Goal: Task Accomplishment & Management: Manage account settings

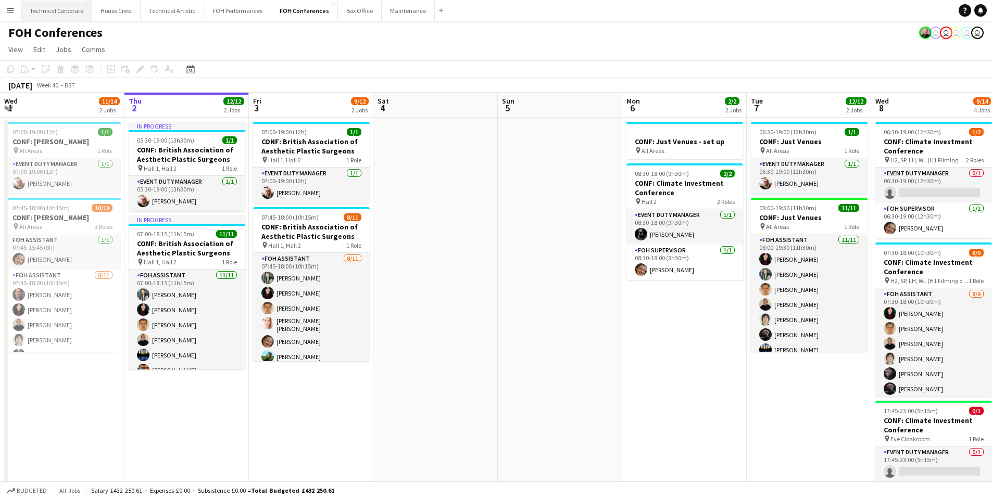
click at [66, 12] on button "Technical Corporate Close" at bounding box center [56, 11] width 71 height 20
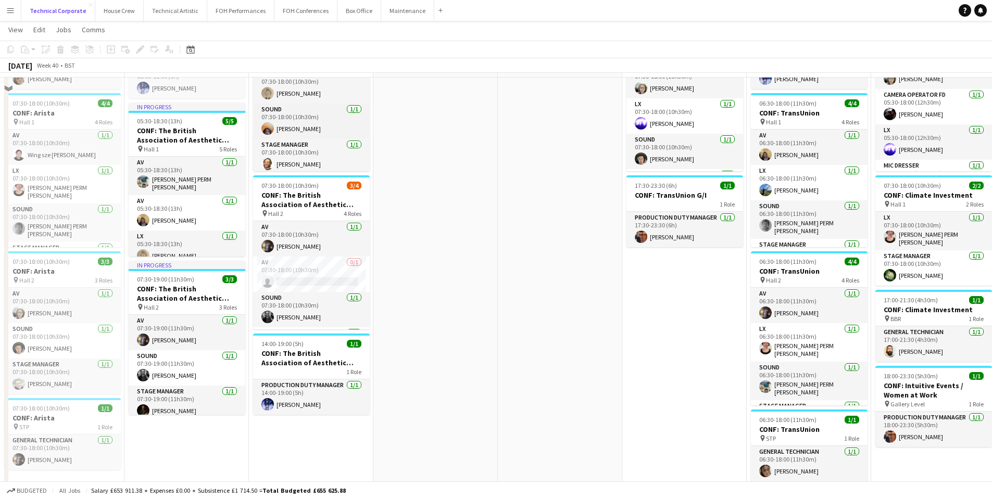
scroll to position [104, 0]
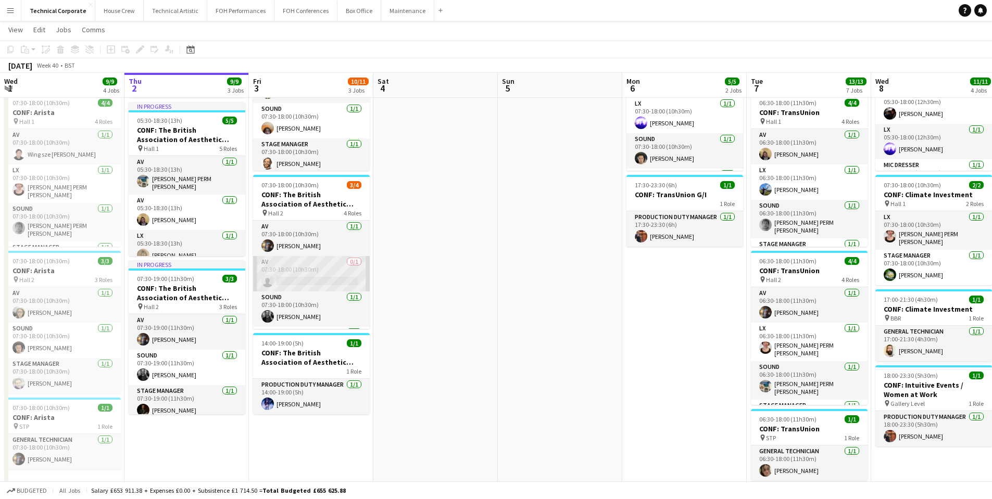
drag, startPoint x: 312, startPoint y: 285, endPoint x: 312, endPoint y: 280, distance: 5.7
click at [312, 280] on app-card-role "AV 0/1 07:30-18:00 (10h30m) single-neutral-actions" at bounding box center [311, 273] width 117 height 35
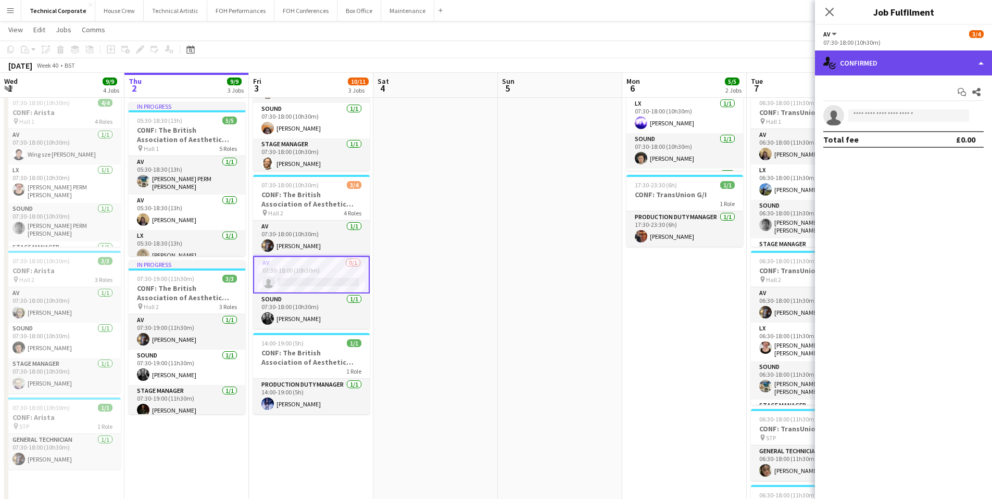
click at [864, 65] on div "single-neutral-actions-check-2 Confirmed" at bounding box center [903, 62] width 177 height 25
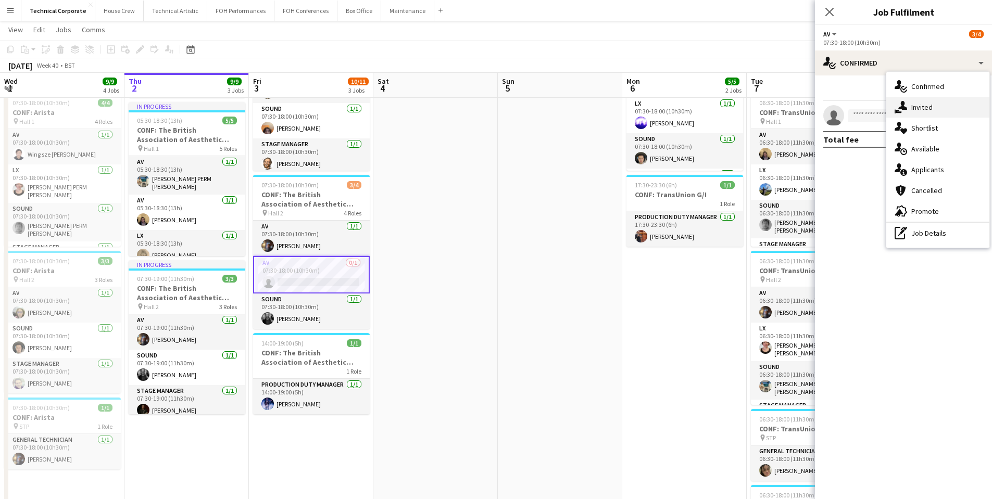
click at [917, 103] on span "Invited" at bounding box center [921, 107] width 21 height 9
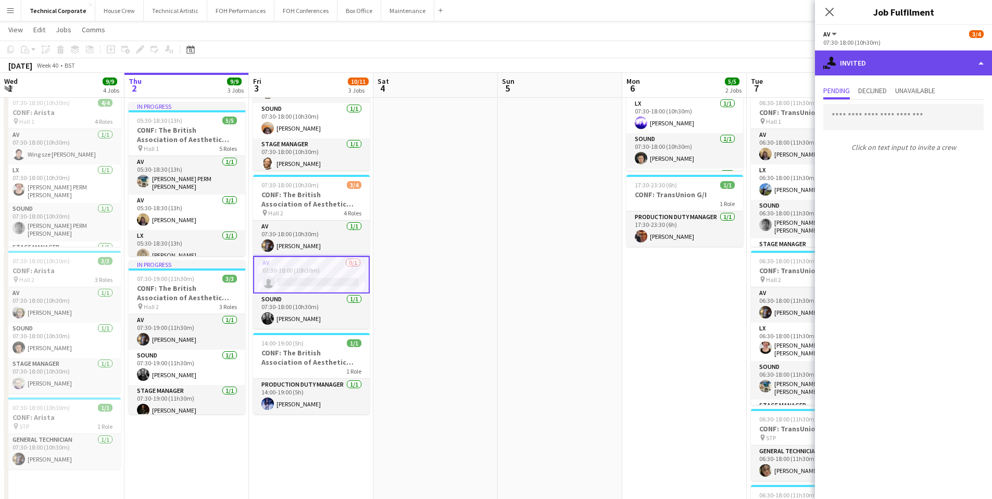
click at [880, 71] on div "single-neutral-actions-share-1 Invited" at bounding box center [903, 62] width 177 height 25
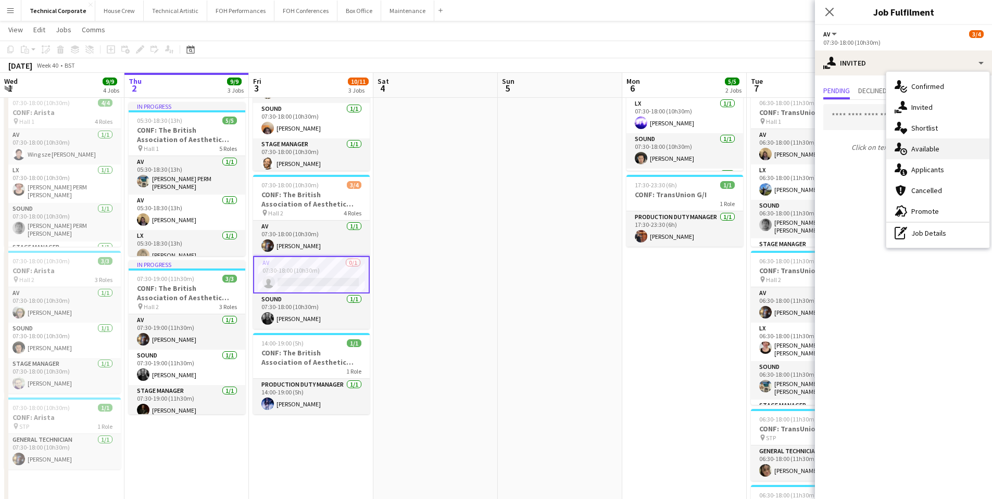
click at [913, 149] on span "Available" at bounding box center [925, 148] width 28 height 9
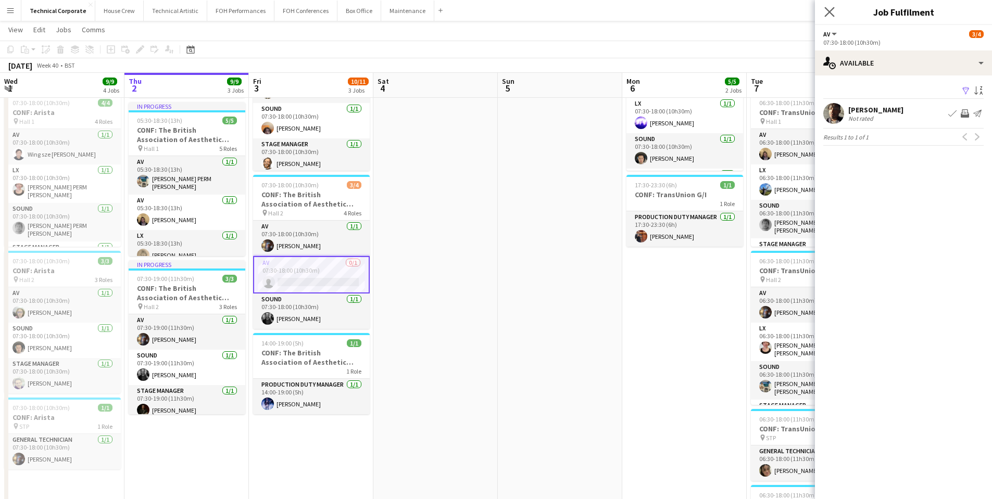
click at [824, 19] on app-icon "Close pop-in" at bounding box center [829, 12] width 15 height 15
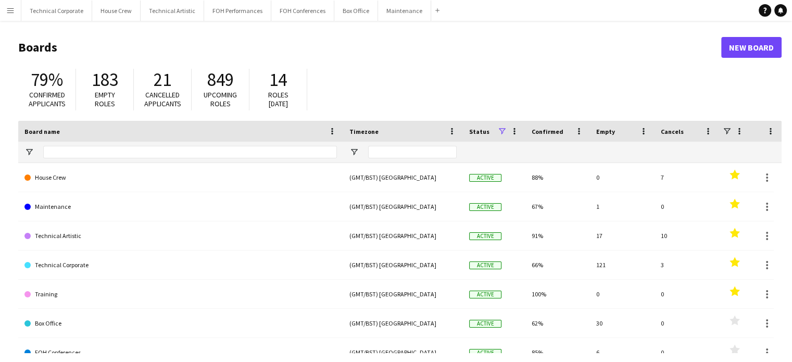
click at [58, 23] on main "Boards New Board 79% Confirmed applicants 183 Empty roles 21 Cancelled applican…" at bounding box center [396, 209] width 792 height 376
click at [58, 11] on button "Technical Corporate Close" at bounding box center [56, 11] width 71 height 20
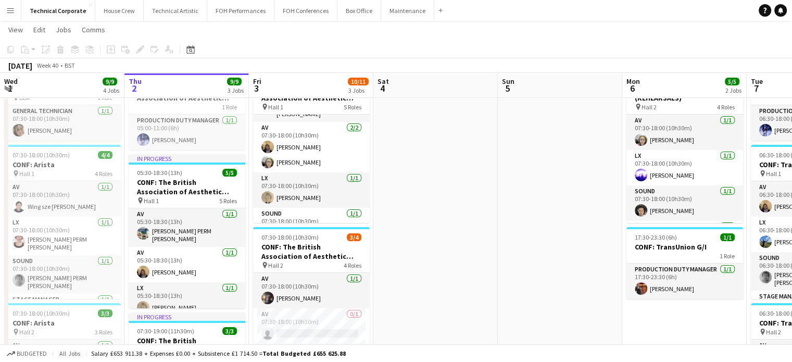
scroll to position [0, 276]
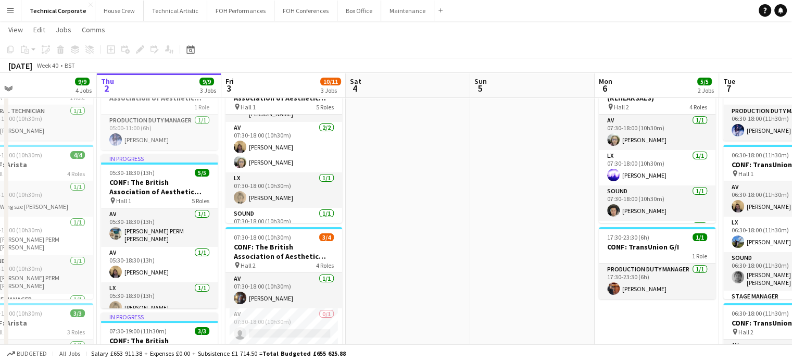
drag, startPoint x: 123, startPoint y: 250, endPoint x: 363, endPoint y: 37, distance: 320.8
click at [363, 37] on app-page-menu "View Day view expanded Day view collapsed Month view Date picker Jump to [DATE]…" at bounding box center [396, 31] width 792 height 20
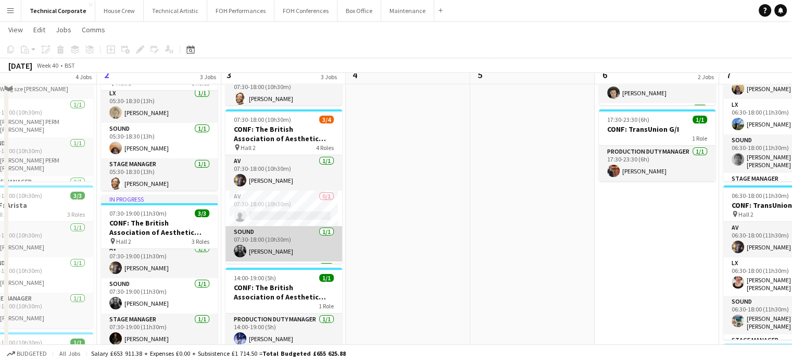
scroll to position [156, 0]
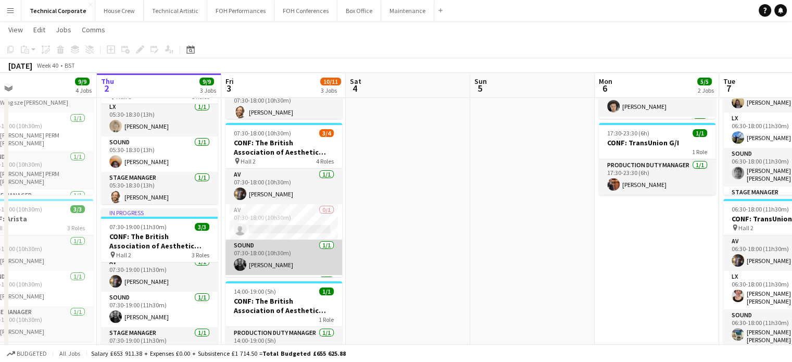
click at [237, 263] on app-user-avatar at bounding box center [240, 264] width 12 height 12
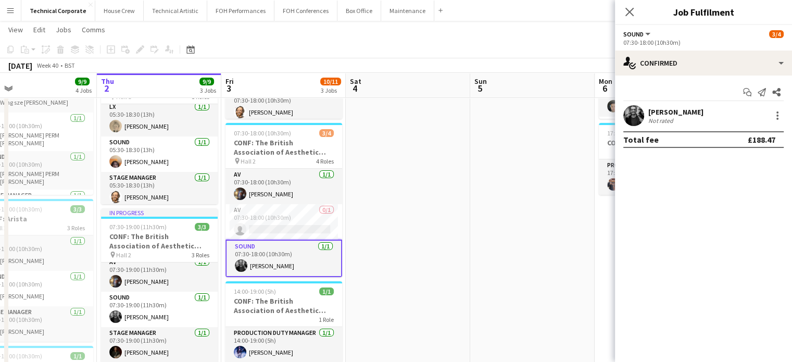
click at [629, 110] on app-user-avatar at bounding box center [633, 115] width 21 height 21
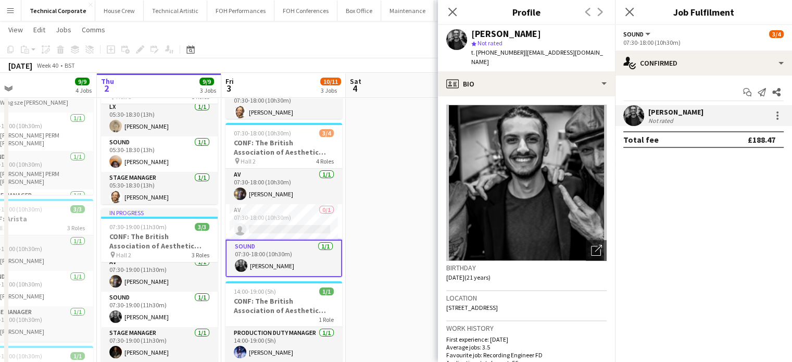
scroll to position [104, 0]
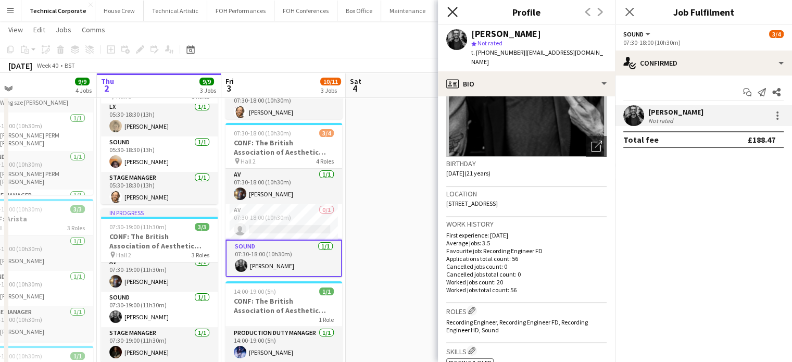
click at [451, 14] on icon "Close pop-in" at bounding box center [452, 12] width 10 height 10
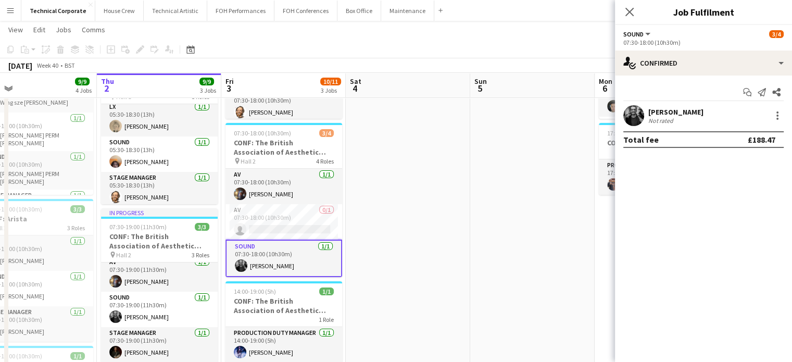
click at [630, 8] on icon "Close pop-in" at bounding box center [629, 12] width 8 height 8
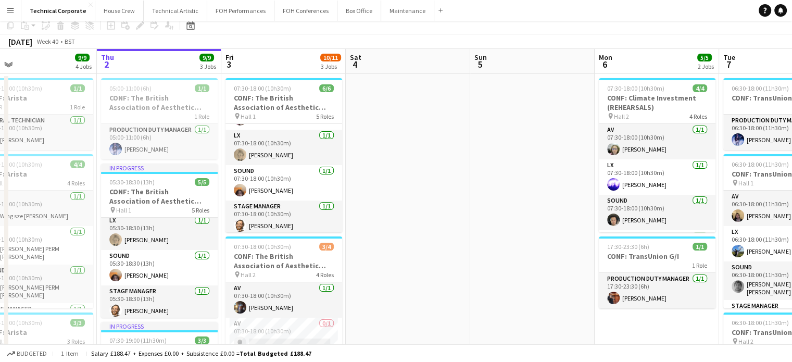
scroll to position [0, 0]
